Goal: Communication & Community: Answer question/provide support

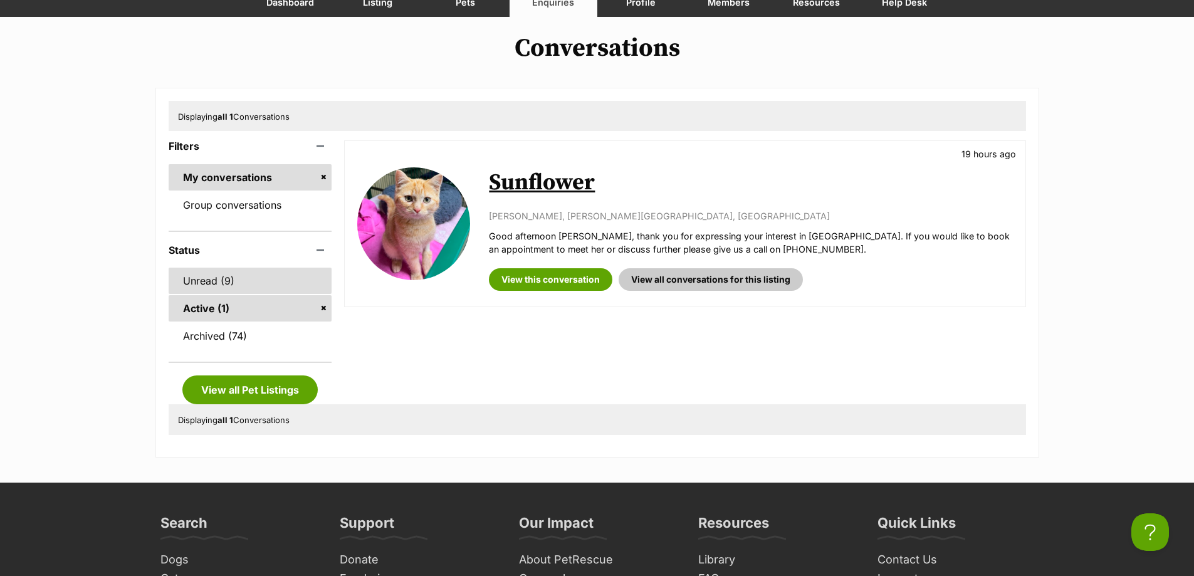
click at [263, 278] on link "Unread (9)" at bounding box center [251, 281] width 164 height 26
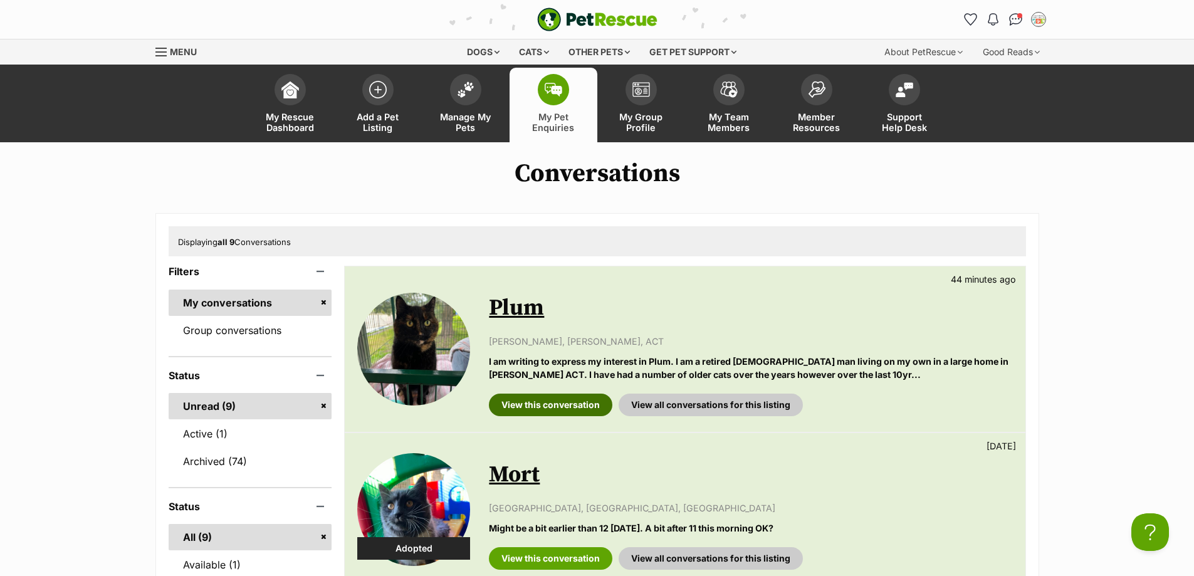
click at [558, 396] on link "View this conversation" at bounding box center [550, 405] width 123 height 23
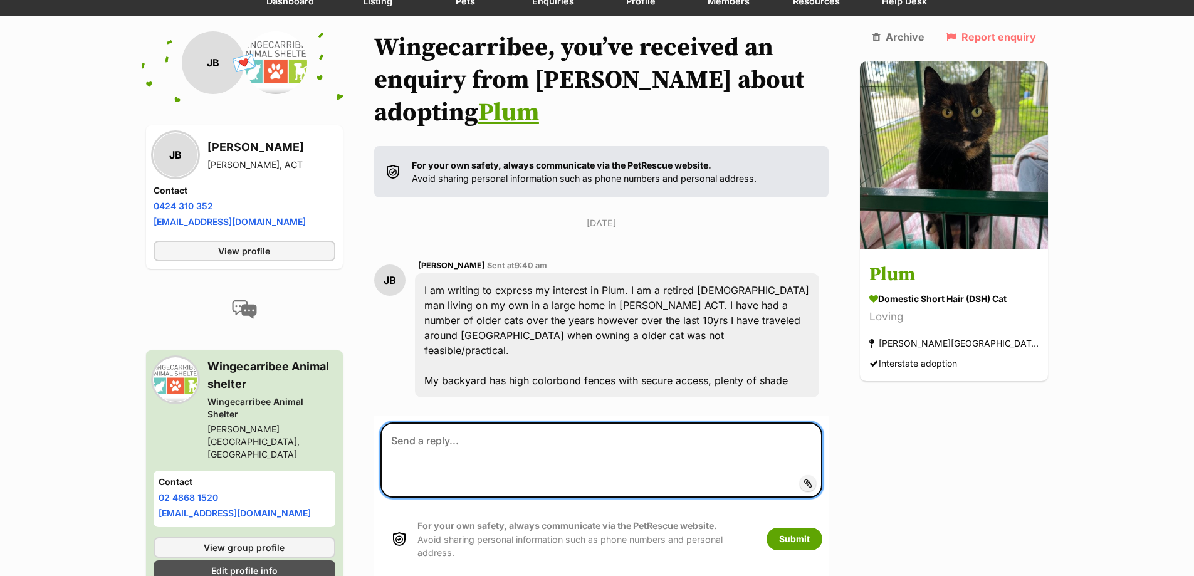
click at [505, 422] on textarea at bounding box center [601, 459] width 443 height 75
click at [597, 422] on textarea "Hi [PERSON_NAME], Plum sounds like she could be ther perfect match." at bounding box center [601, 459] width 443 height 75
click at [702, 422] on textarea "Hi [PERSON_NAME], Plum sounds like she could be the perfect match." at bounding box center [601, 459] width 443 height 75
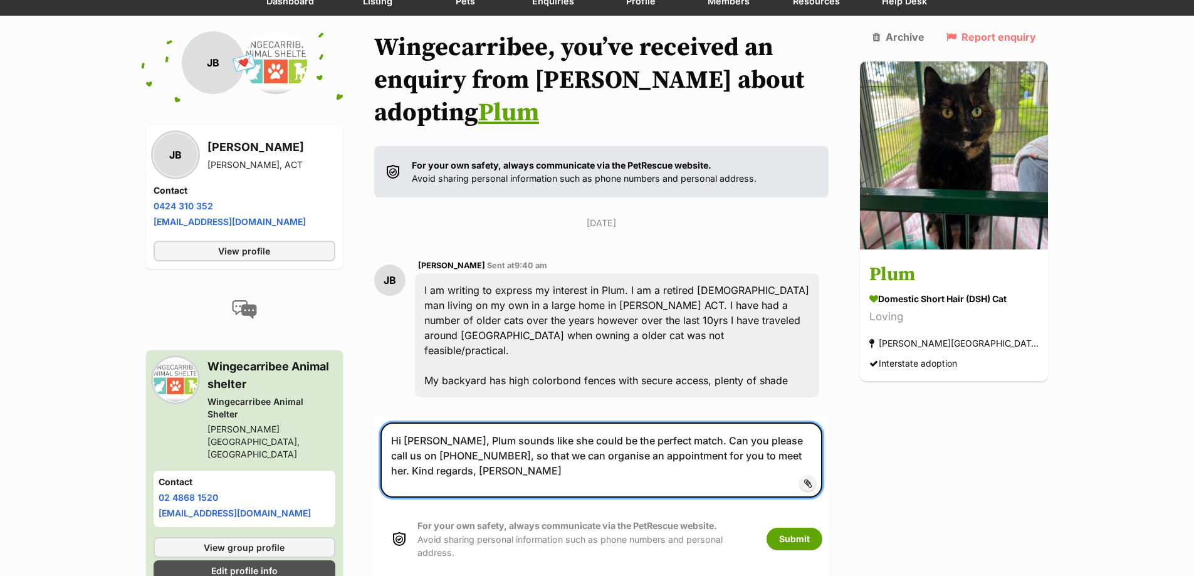
click at [716, 422] on textarea "Hi [PERSON_NAME], Plum sounds like she could be the perfect match. Can you plea…" at bounding box center [601, 459] width 443 height 75
type textarea "Hi [PERSON_NAME], Plum sounds like she could be the perfect match. Can you plea…"
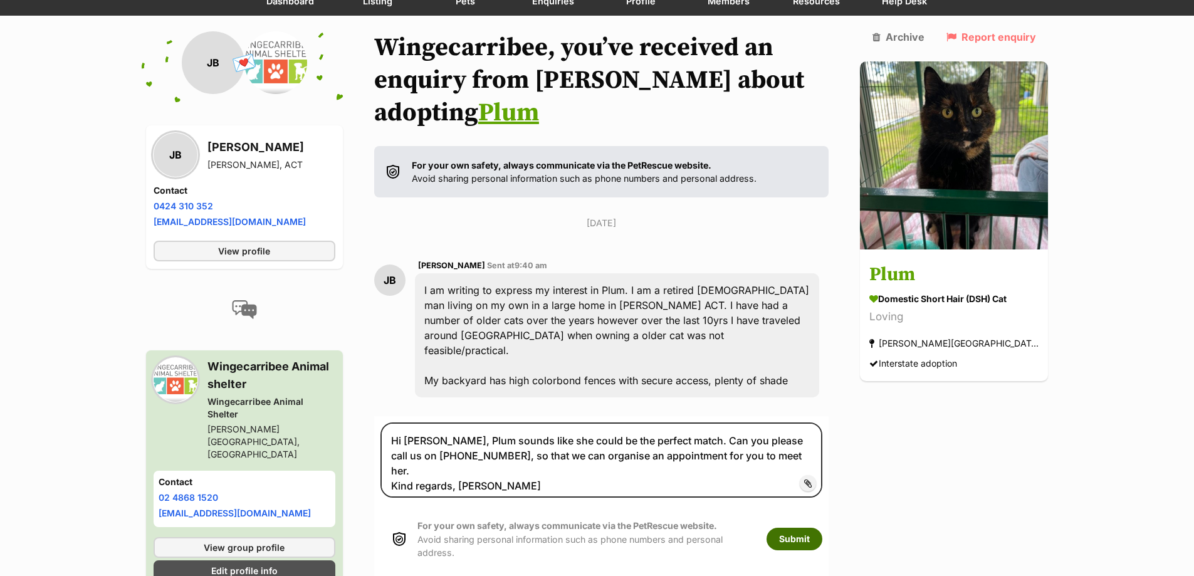
click at [821, 528] on button "Submit" at bounding box center [795, 539] width 56 height 23
